Goal: Information Seeking & Learning: Learn about a topic

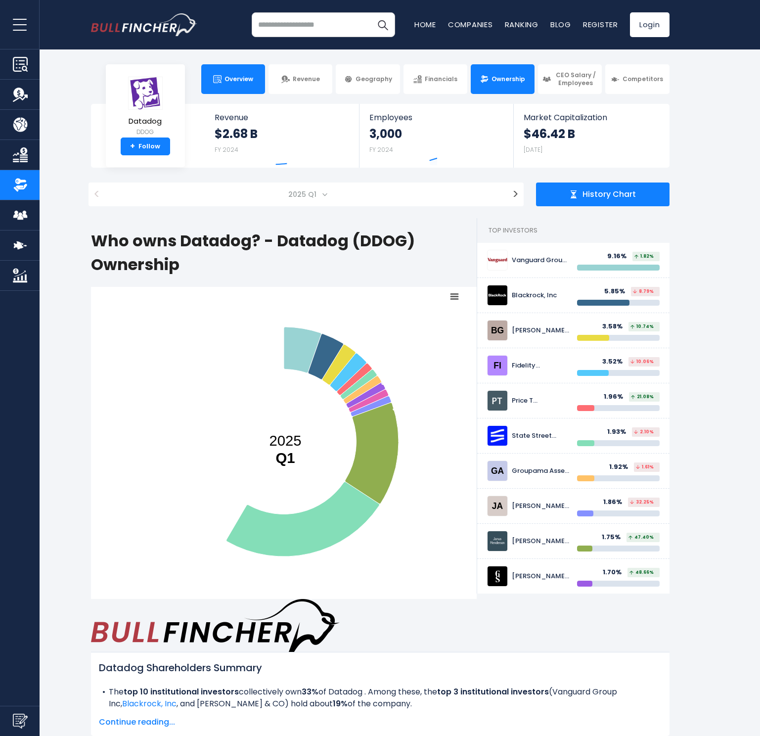
click at [221, 85] on link "Overview" at bounding box center [233, 79] width 64 height 30
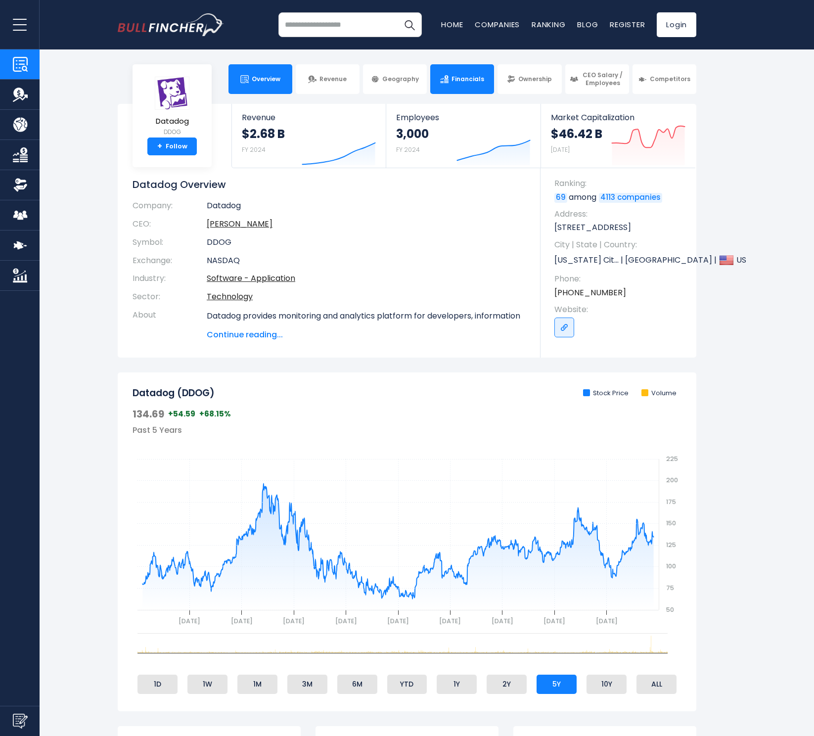
click at [473, 88] on link "Financials" at bounding box center [462, 79] width 64 height 30
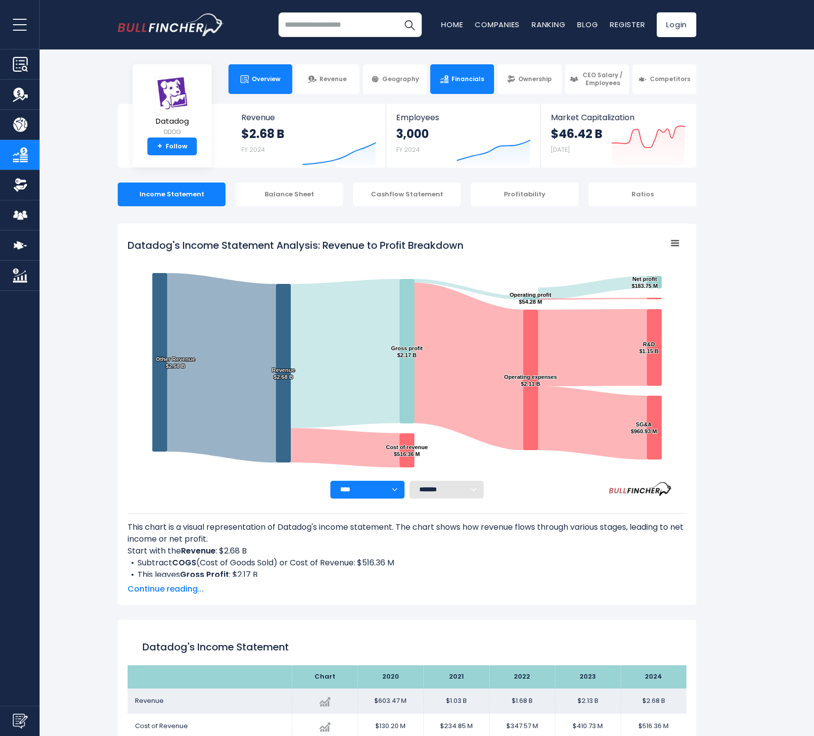
click at [281, 83] on link "Overview" at bounding box center [260, 79] width 64 height 30
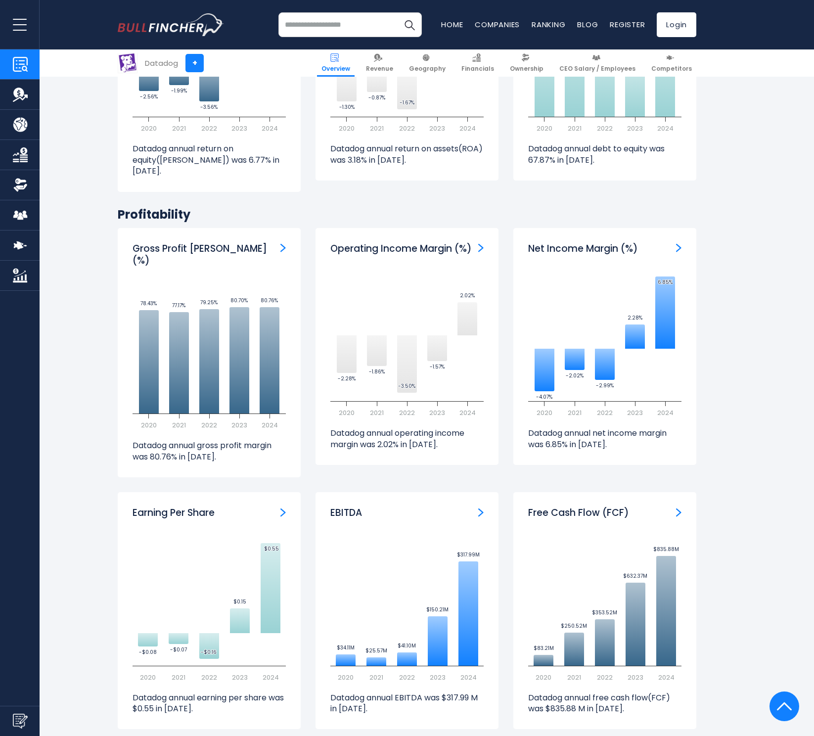
scroll to position [1866, 0]
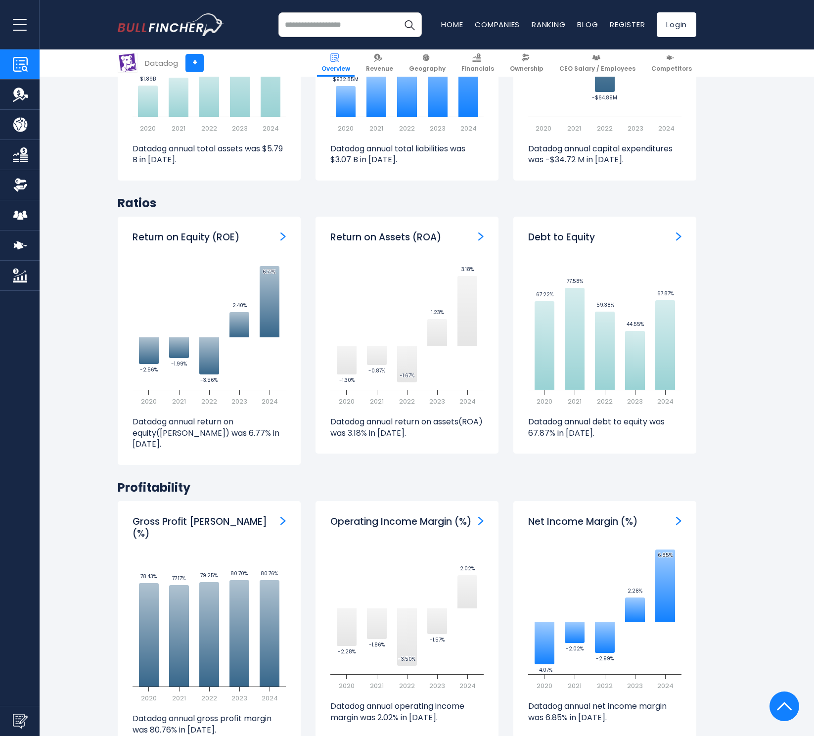
click at [94, 533] on section "Datadog (DDOG) Stock Price Volume 134.69 +54.59 +68.15% Past 5 Years Created wi…" at bounding box center [407, 220] width 814 height 3427
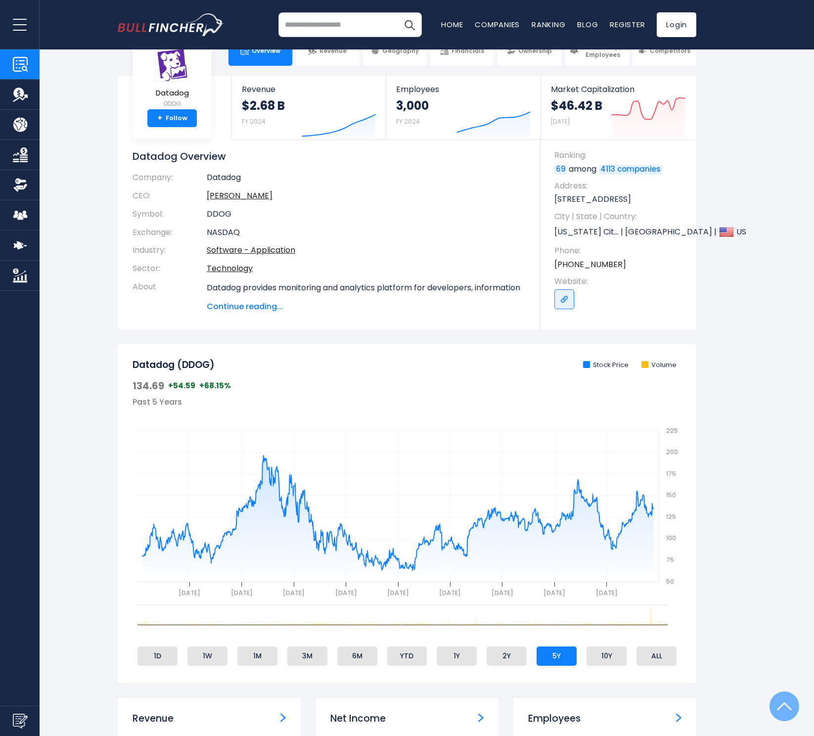
scroll to position [0, 0]
